Goal: Check status

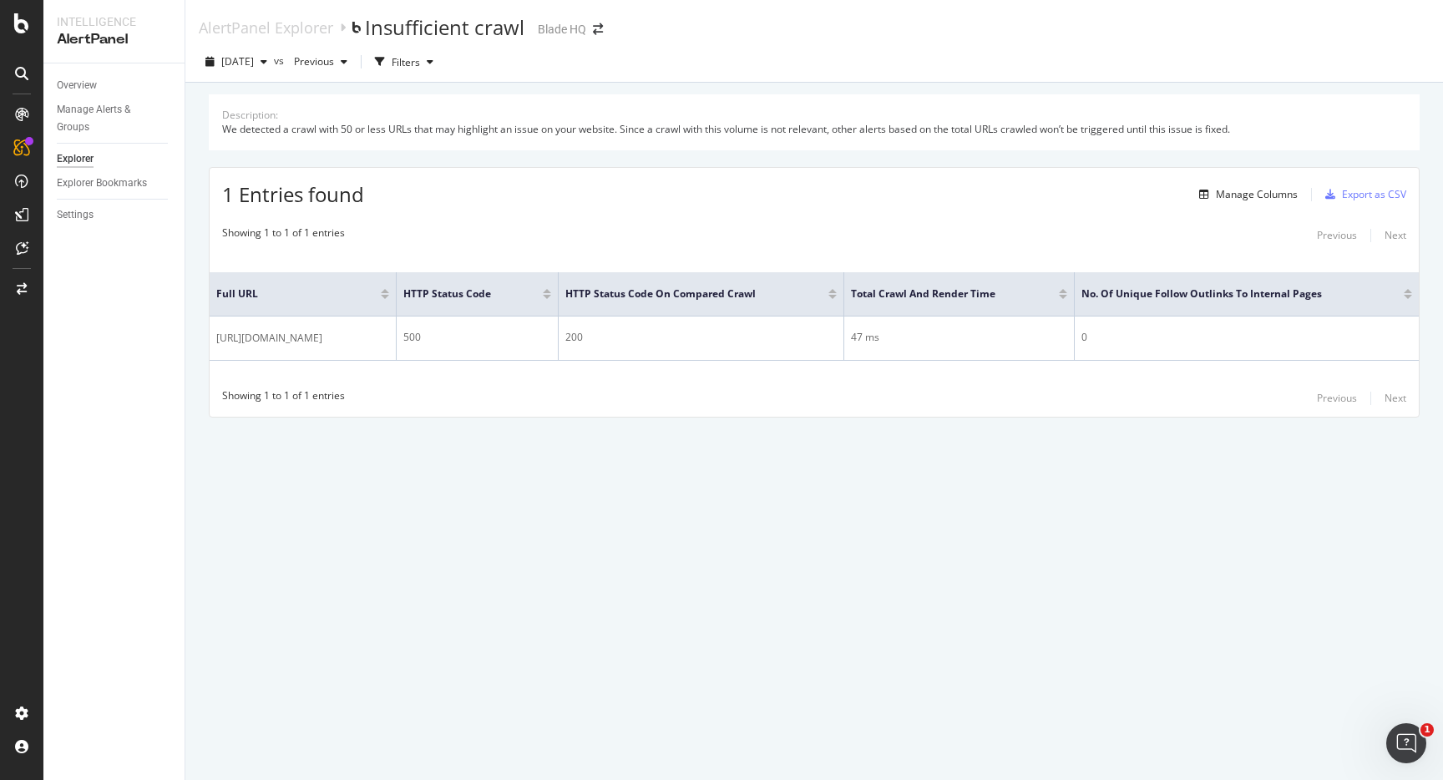
drag, startPoint x: 1194, startPoint y: 51, endPoint x: 1180, endPoint y: 28, distance: 26.6
click at [1193, 51] on div "[DATE] vs Previous Filters" at bounding box center [814, 64] width 1258 height 33
